Goal: Communication & Community: Ask a question

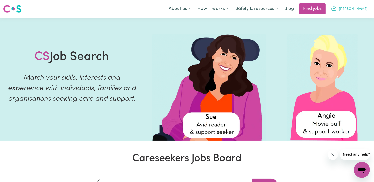
click at [357, 10] on span "[PERSON_NAME]" at bounding box center [352, 9] width 29 height 6
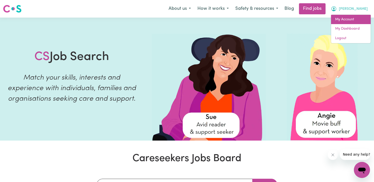
click at [351, 20] on link "My Account" at bounding box center [351, 20] width 40 height 10
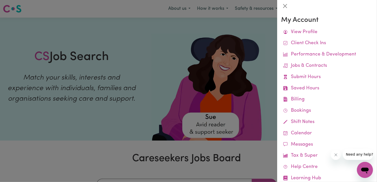
scroll to position [14, 0]
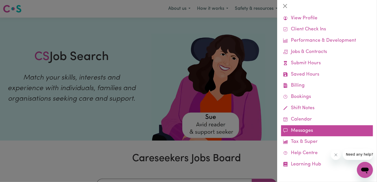
click at [310, 131] on link "Messages" at bounding box center [327, 130] width 92 height 11
